Goal: Communication & Community: Answer question/provide support

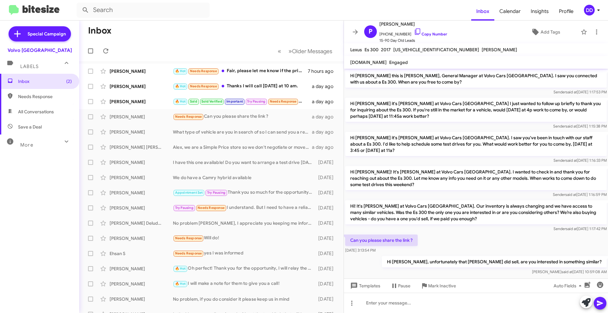
scroll to position [3, 0]
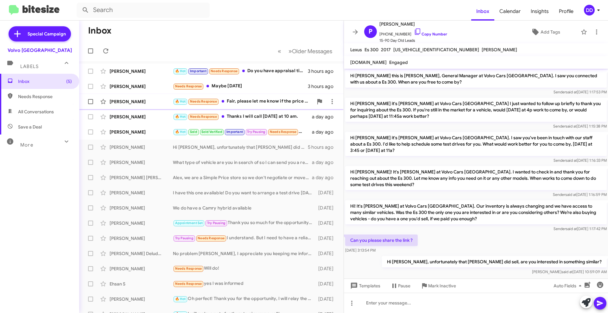
click at [252, 104] on div "🔥 Hot Needs Response Fair, please let me know if the price drops again :) I'm r…" at bounding box center [243, 101] width 140 height 7
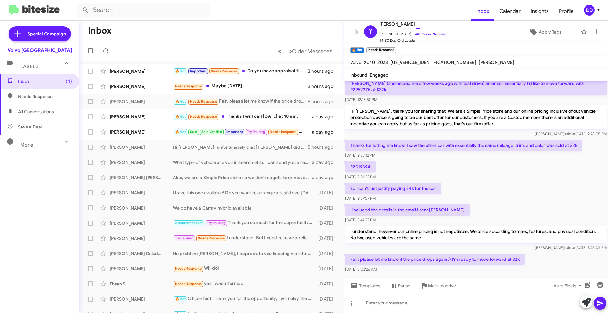
scroll to position [120, 0]
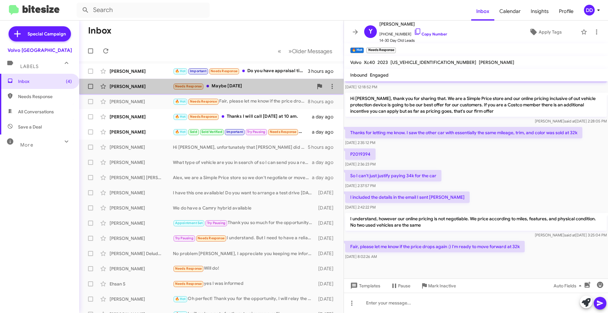
click at [245, 88] on div "Needs Response Maybe [DATE]" at bounding box center [243, 86] width 140 height 7
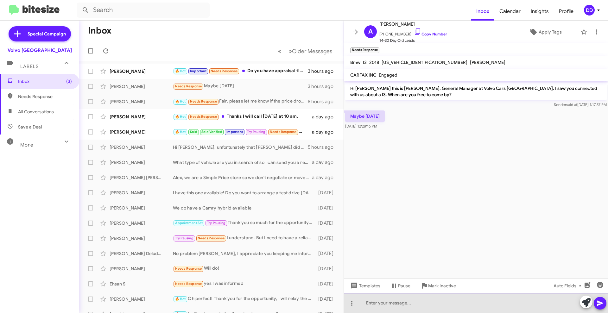
click at [439, 300] on div at bounding box center [476, 303] width 264 height 20
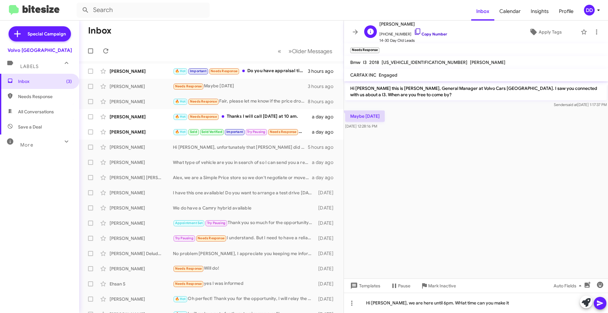
click at [433, 32] on link "Copy Number" at bounding box center [430, 34] width 33 height 5
click at [513, 306] on div "Hi [PERSON_NAME], we are here until 6pm. WHat time can you make it" at bounding box center [476, 303] width 264 height 20
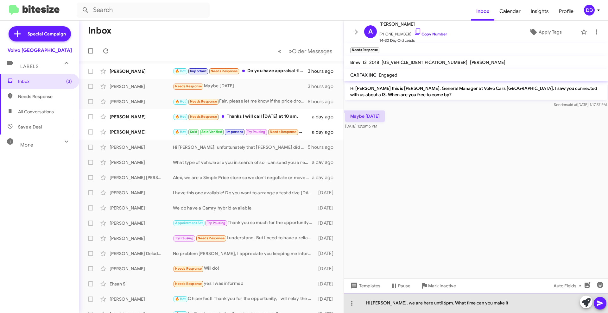
click at [511, 300] on div "Hi [PERSON_NAME], we are here until 6pm. What time can you make it" at bounding box center [476, 303] width 264 height 20
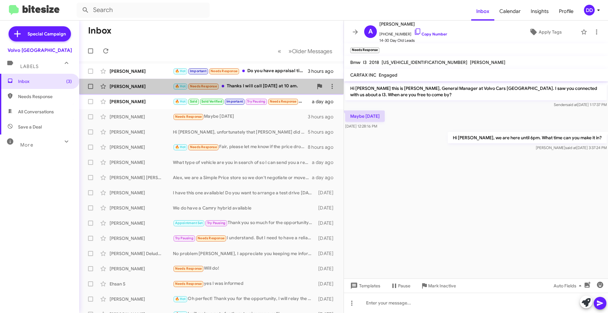
click at [251, 85] on div "🔥 Hot Needs Response Thanks I will call [DATE] at 10 am." at bounding box center [243, 86] width 140 height 7
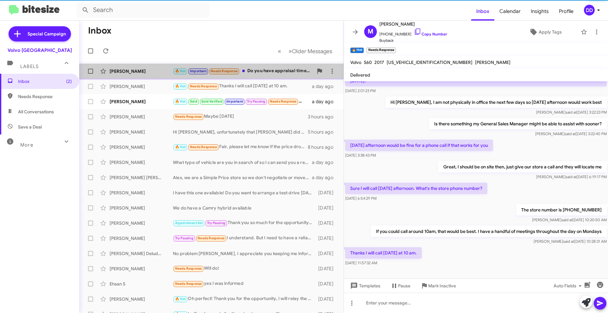
click at [262, 69] on div "🔥 Hot Important Needs Response Do you have appraisal time [DATE]?" at bounding box center [243, 70] width 140 height 7
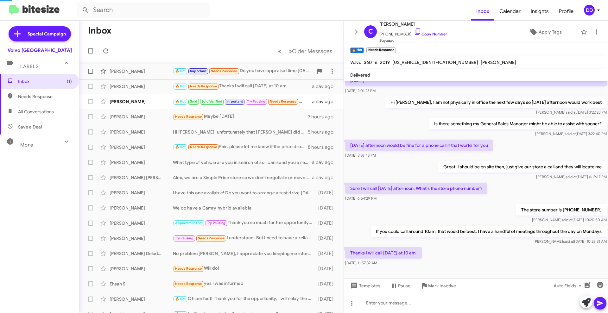
scroll to position [30, 0]
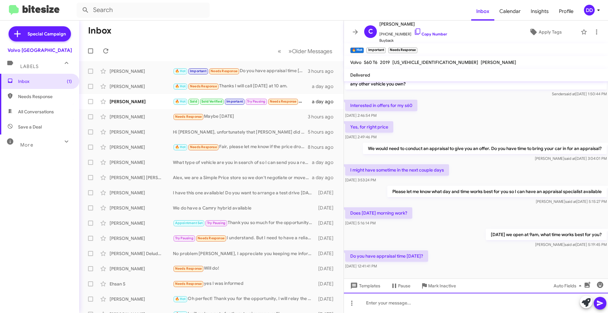
click at [512, 306] on div at bounding box center [476, 303] width 264 height 20
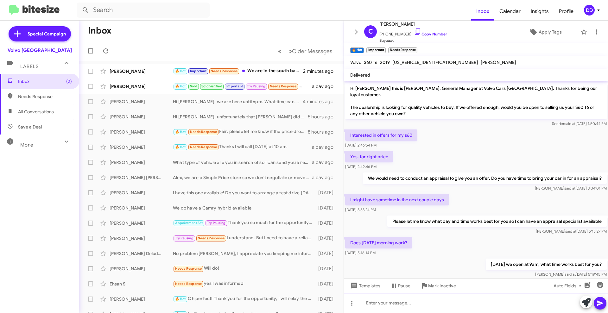
scroll to position [76, 0]
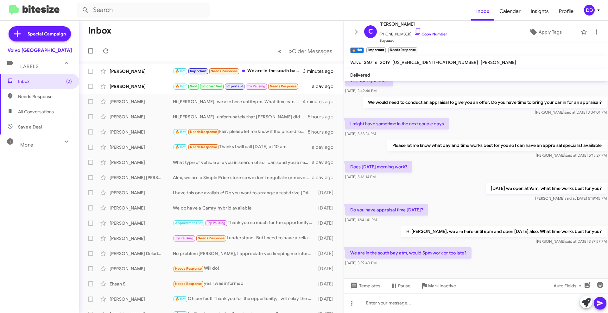
click at [456, 300] on div at bounding box center [476, 303] width 264 height 20
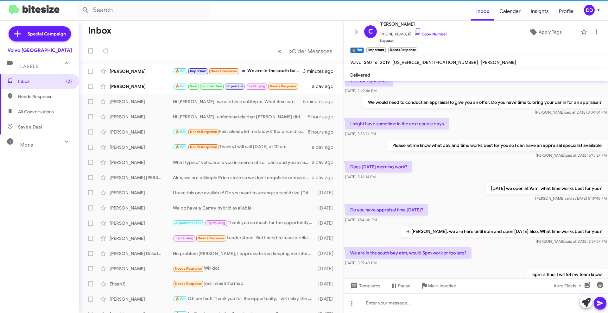
scroll to position [0, 0]
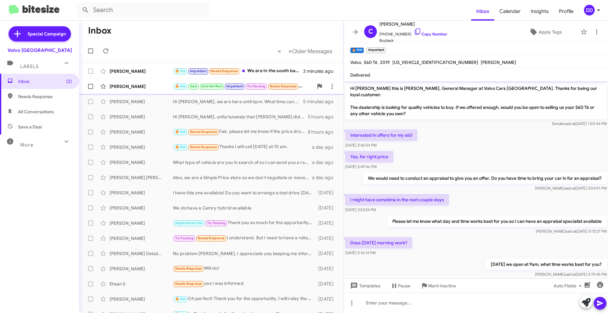
click at [138, 82] on div "[PERSON_NAME] 🔥 Hot Sold Sold Verified Important Try Pausing Needs Response Tha…" at bounding box center [211, 86] width 254 height 13
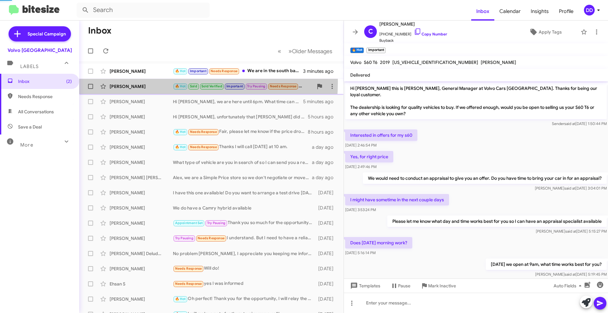
scroll to position [373, 0]
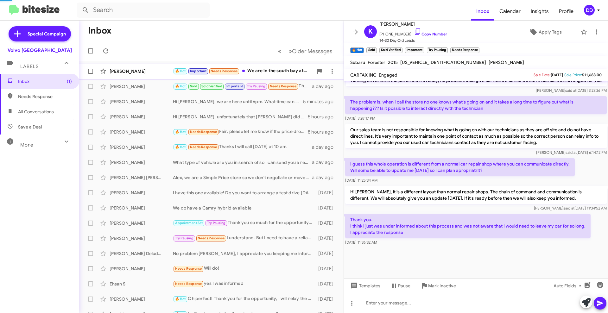
click at [131, 67] on div "[PERSON_NAME] 🔥 Hot Important Needs Response We are in the [GEOGRAPHIC_DATA] at…" at bounding box center [211, 71] width 254 height 13
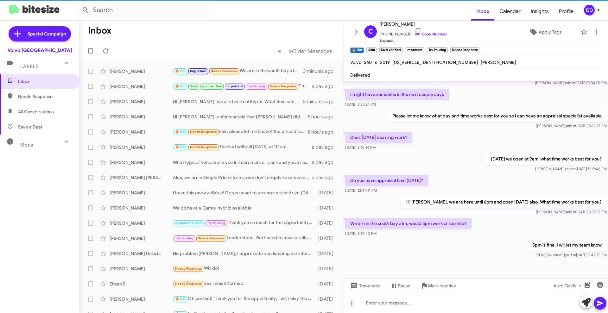
scroll to position [99, 0]
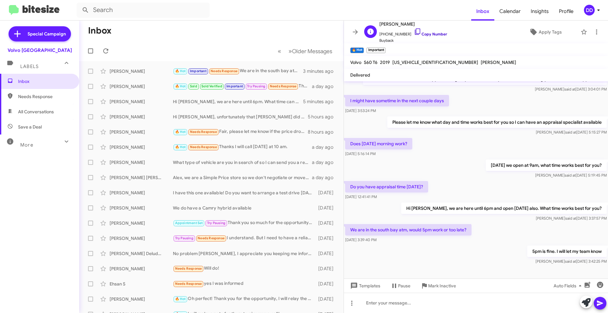
click at [431, 32] on link "Copy Number" at bounding box center [430, 34] width 33 height 5
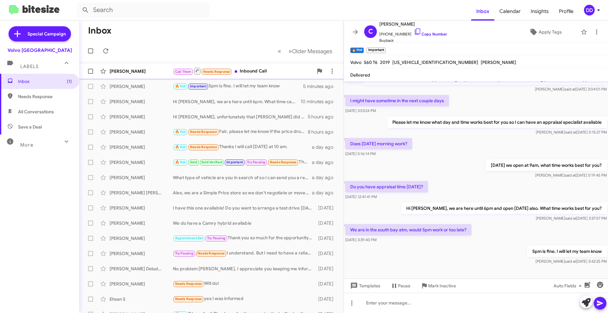
click at [147, 69] on div "[PERSON_NAME]" at bounding box center [141, 71] width 63 height 6
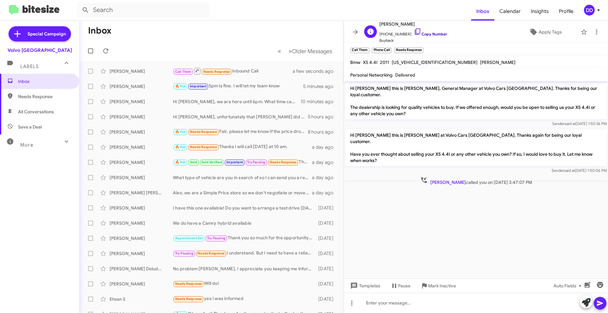
click at [436, 33] on link "Copy Number" at bounding box center [430, 34] width 33 height 5
click at [230, 30] on mat-toolbar-row "Inbox" at bounding box center [211, 31] width 264 height 20
